Goal: Find contact information: Find contact information

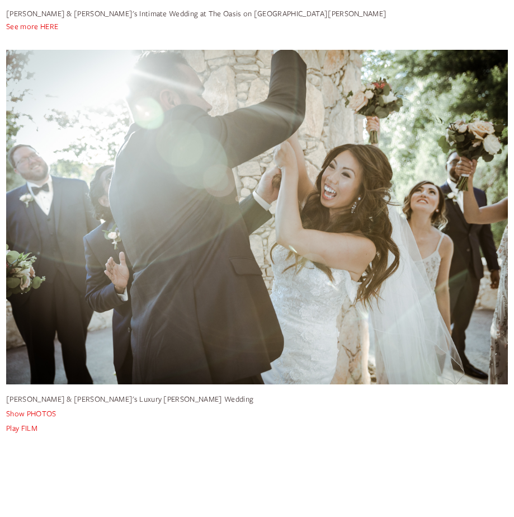
scroll to position [4809, 0]
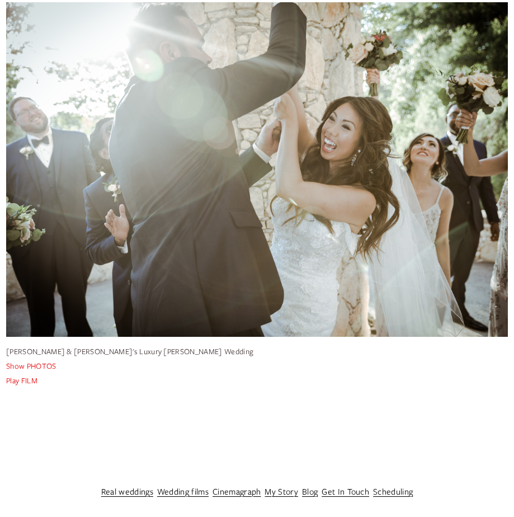
click at [286, 491] on link "My Story" at bounding box center [282, 491] width 34 height 16
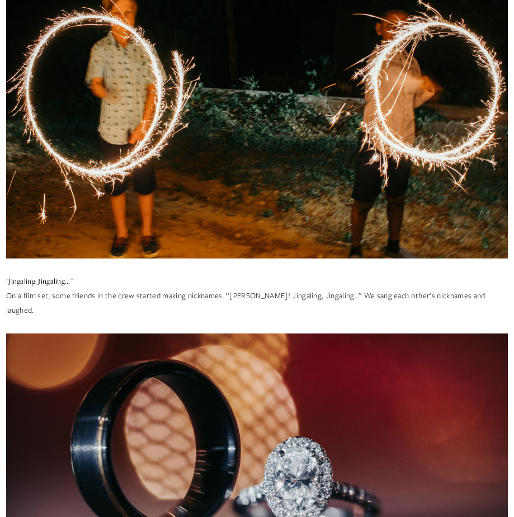
scroll to position [3504, 0]
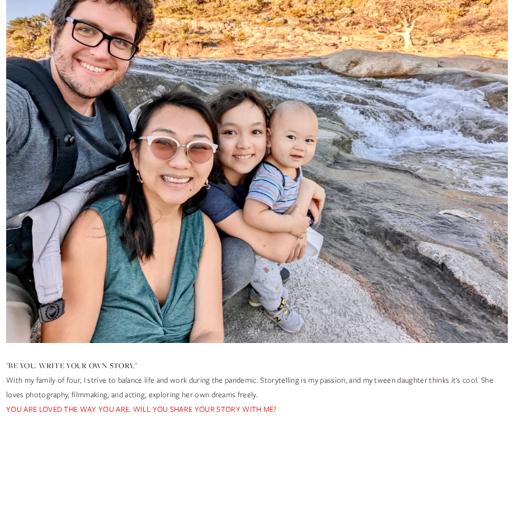
click at [345, 512] on link "Get In Touch" at bounding box center [346, 520] width 48 height 16
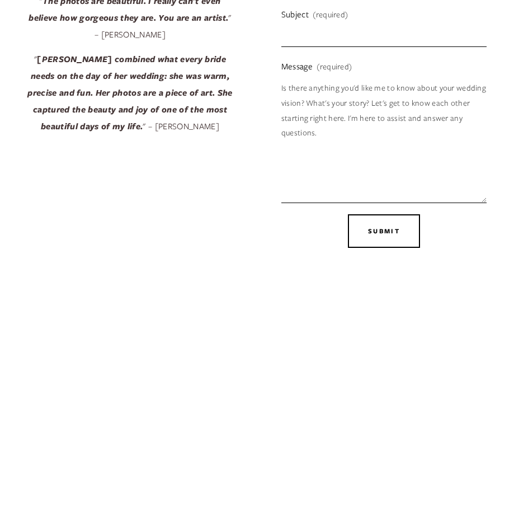
scroll to position [692, 0]
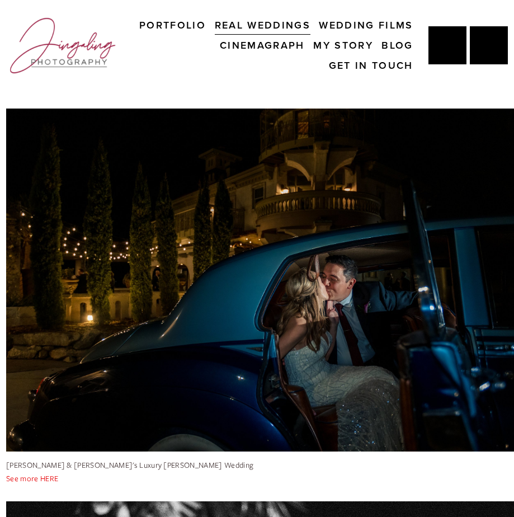
click at [342, 67] on link "Get In Touch" at bounding box center [371, 65] width 84 height 20
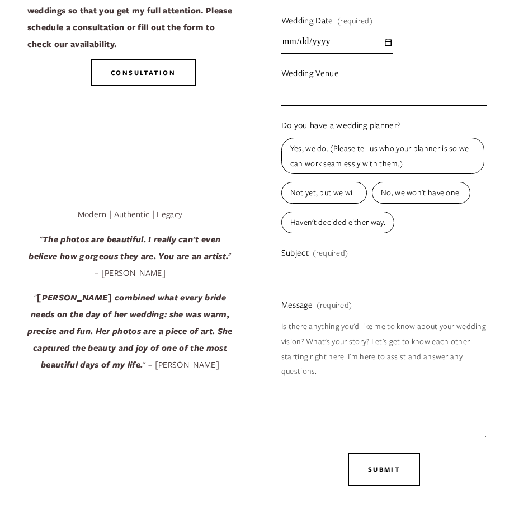
scroll to position [692, 0]
